Goal: Navigation & Orientation: Find specific page/section

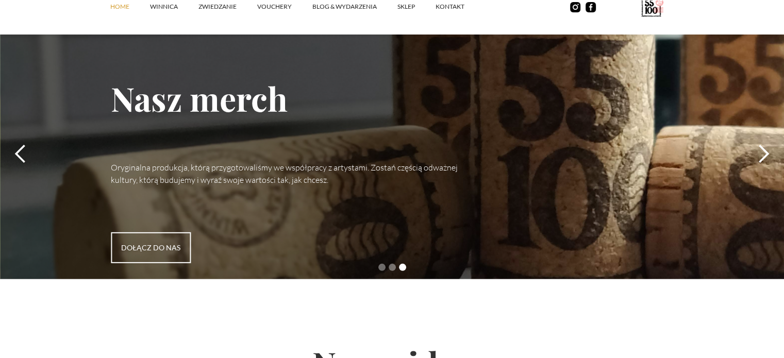
scroll to position [3043, 0]
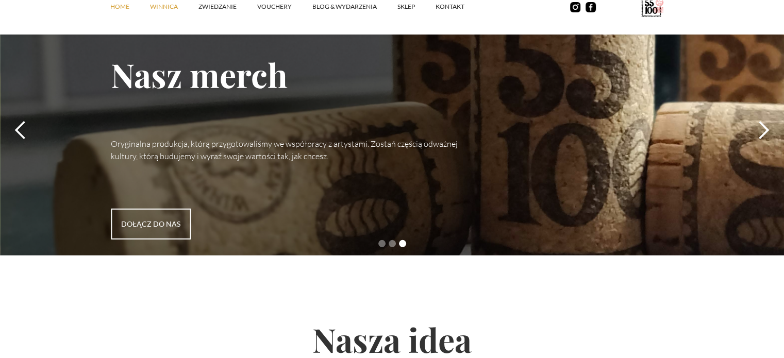
click at [162, 8] on link "winnica" at bounding box center [174, 6] width 48 height 31
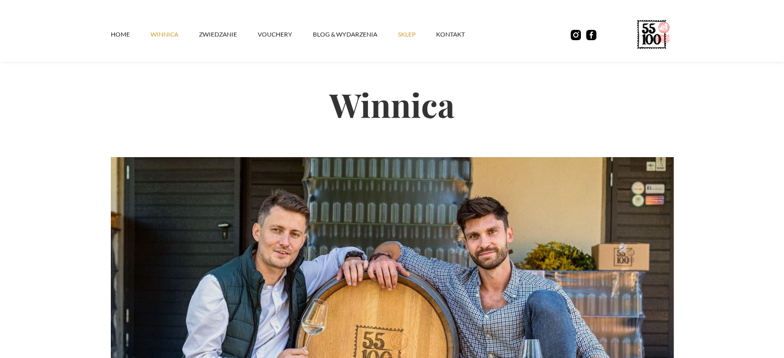
click at [398, 32] on link "SKLEP" at bounding box center [417, 34] width 38 height 31
